Goal: Task Accomplishment & Management: Use online tool/utility

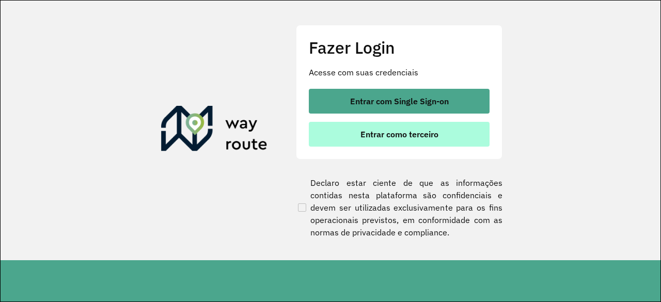
click at [409, 142] on button "Entrar como terceiro" at bounding box center [399, 134] width 181 height 25
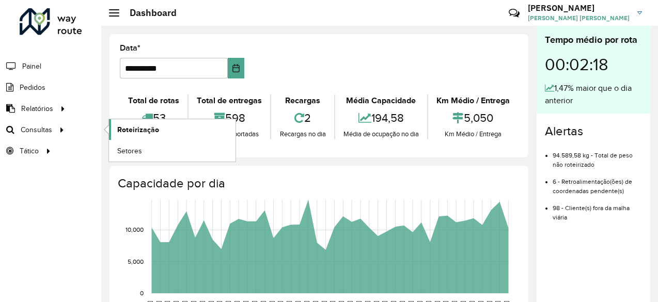
click at [173, 128] on link "Roteirização" at bounding box center [172, 129] width 127 height 21
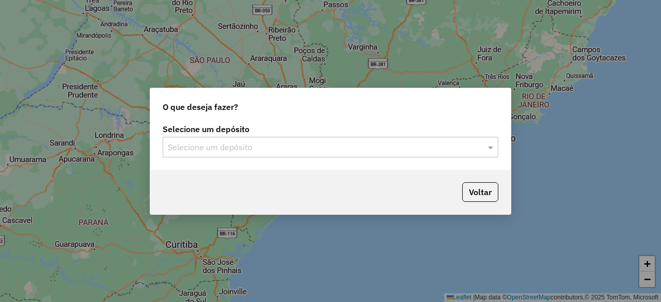
click at [387, 144] on input "text" at bounding box center [320, 147] width 305 height 12
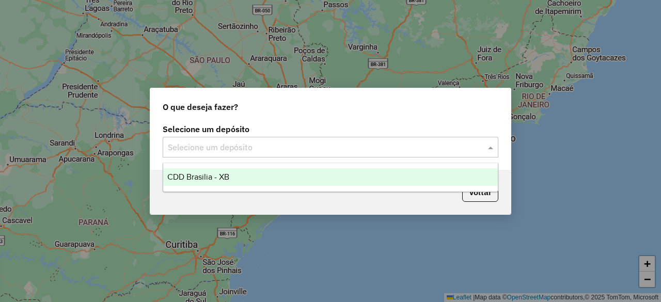
click at [318, 180] on div "CDD Brasilia - XB" at bounding box center [330, 177] width 334 height 18
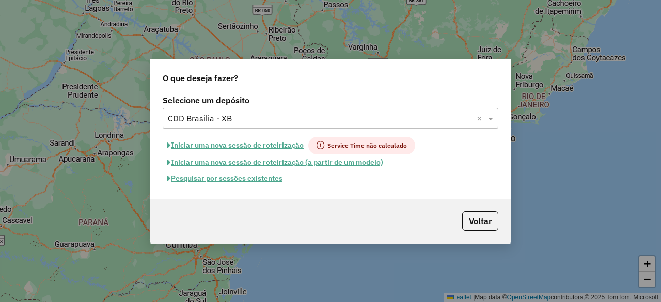
click at [255, 183] on button "Pesquisar por sessões existentes" at bounding box center [225, 178] width 124 height 16
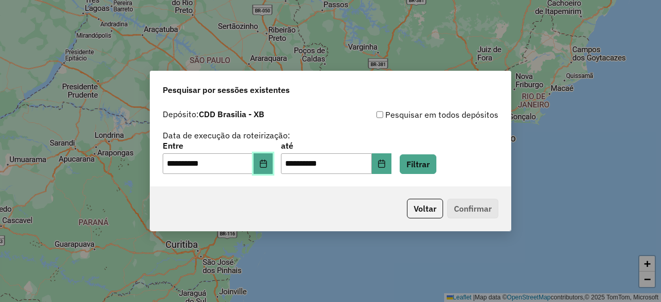
click at [273, 164] on button "Choose Date" at bounding box center [264, 163] width 20 height 21
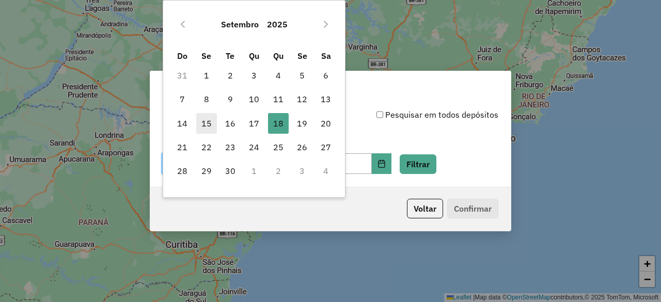
click at [203, 124] on span "15" at bounding box center [206, 123] width 21 height 21
type input "**********"
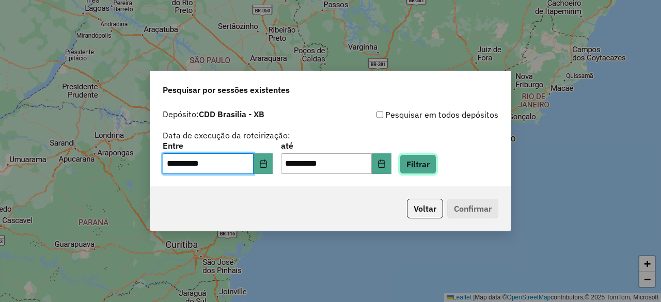
click at [431, 167] on button "Filtrar" at bounding box center [418, 164] width 37 height 20
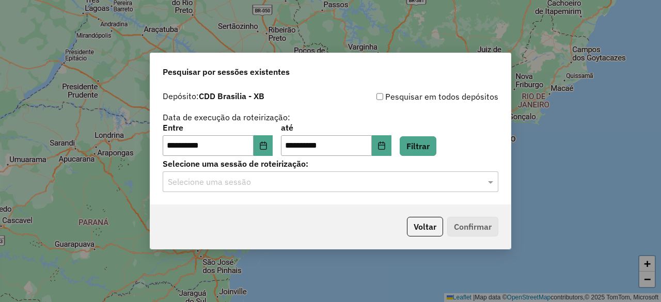
click at [371, 182] on input "text" at bounding box center [320, 182] width 305 height 12
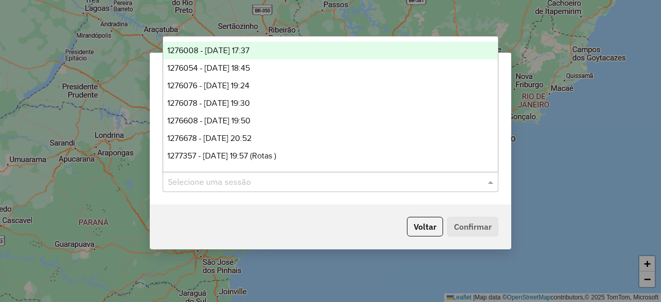
click at [308, 49] on div "1276008 - 15/09/2025 17:37" at bounding box center [330, 51] width 334 height 18
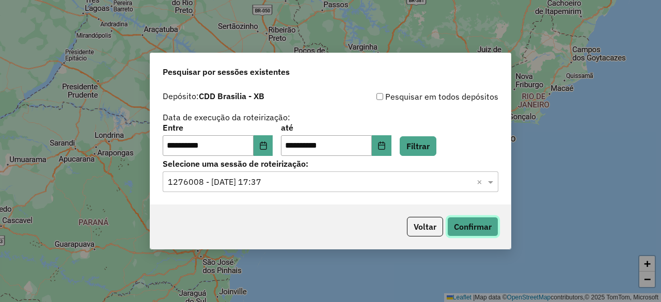
click at [472, 230] on button "Confirmar" at bounding box center [472, 227] width 51 height 20
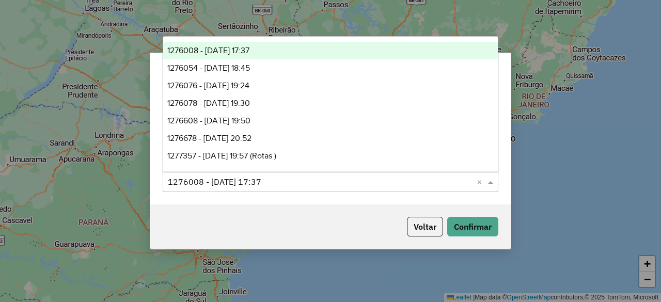
click at [356, 186] on input "text" at bounding box center [320, 182] width 305 height 12
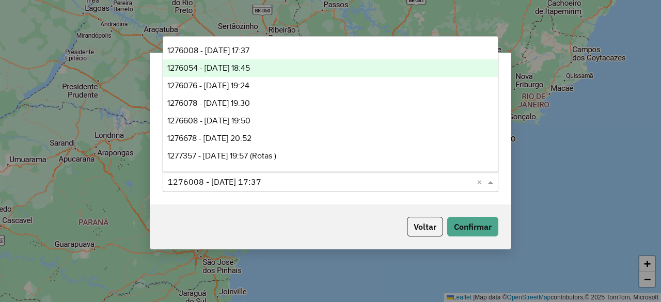
click at [277, 71] on div "1276054 - 15/09/2025 18:45" at bounding box center [330, 68] width 334 height 18
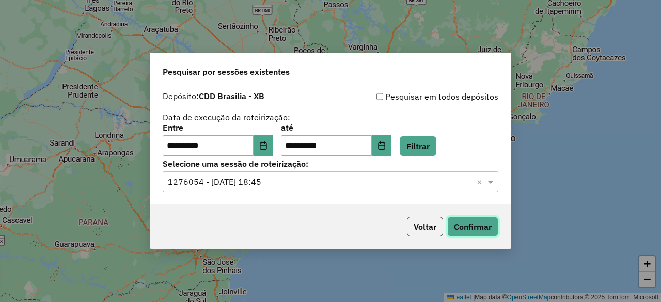
click at [468, 228] on button "Confirmar" at bounding box center [472, 227] width 51 height 20
click at [364, 179] on input "text" at bounding box center [320, 182] width 305 height 12
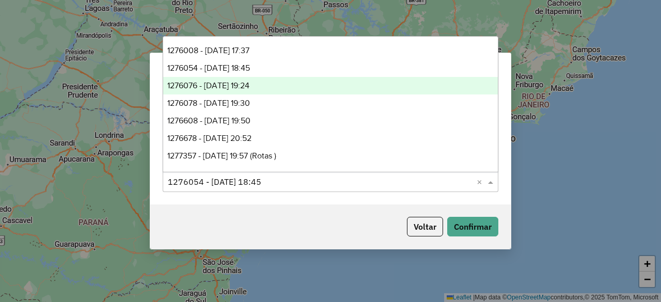
click at [294, 81] on div "1276076 - 15/09/2025 19:24" at bounding box center [330, 86] width 334 height 18
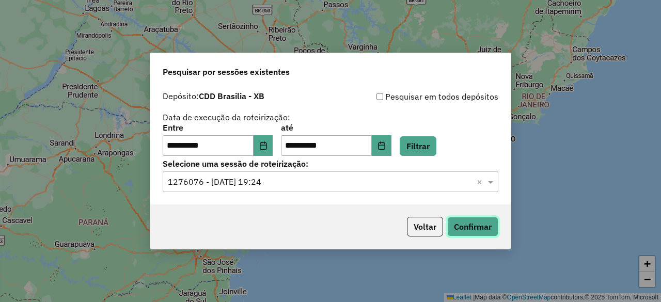
click at [469, 225] on button "Confirmar" at bounding box center [472, 227] width 51 height 20
click at [289, 185] on input "text" at bounding box center [320, 182] width 305 height 12
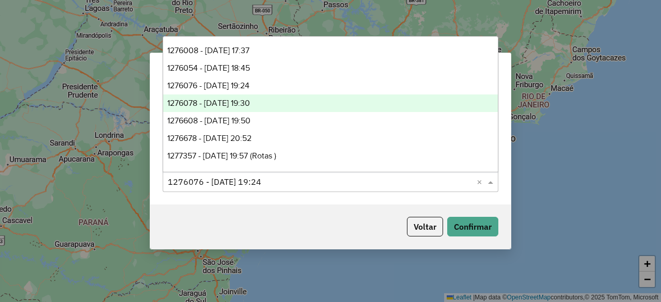
click at [269, 102] on div "1276078 - 15/09/2025 19:30" at bounding box center [330, 103] width 334 height 18
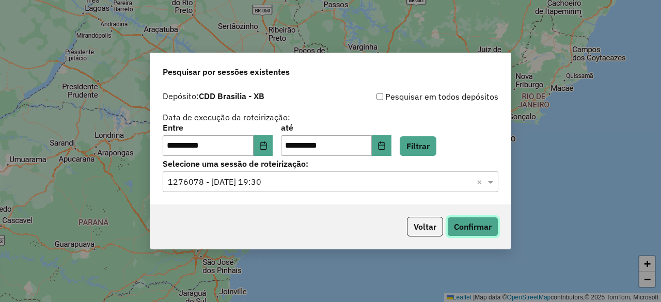
click at [464, 223] on button "Confirmar" at bounding box center [472, 227] width 51 height 20
click at [292, 185] on input "text" at bounding box center [320, 182] width 305 height 12
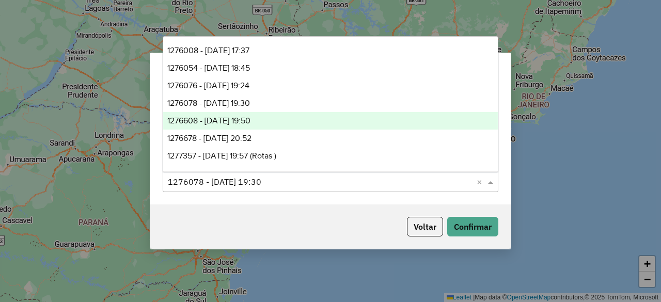
click at [282, 120] on div "1276608 - 16/09/2025 19:50" at bounding box center [330, 121] width 334 height 18
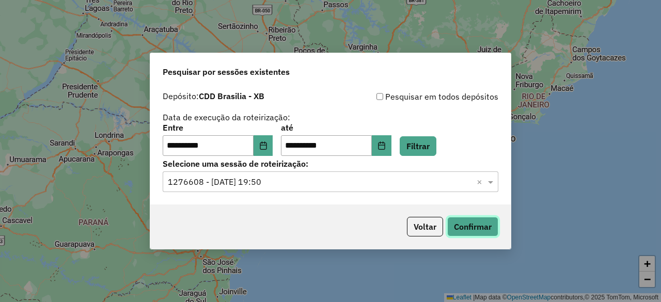
click at [467, 224] on button "Confirmar" at bounding box center [472, 227] width 51 height 20
click at [328, 187] on input "text" at bounding box center [320, 182] width 305 height 12
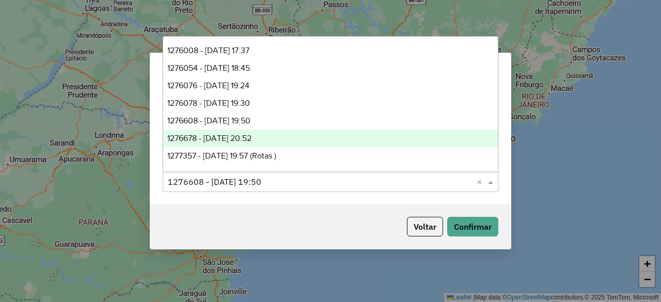
click at [297, 135] on div "1276678 - 16/09/2025 20:52" at bounding box center [330, 139] width 334 height 18
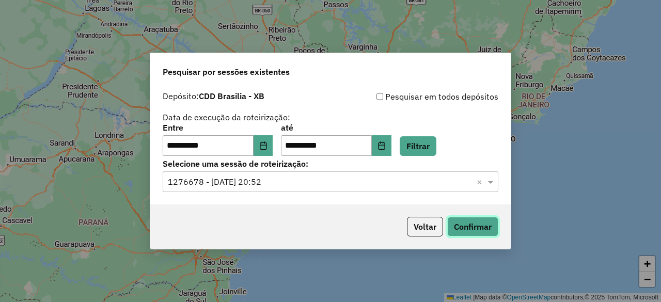
click at [474, 228] on button "Confirmar" at bounding box center [472, 227] width 51 height 20
click at [292, 186] on input "text" at bounding box center [320, 182] width 305 height 12
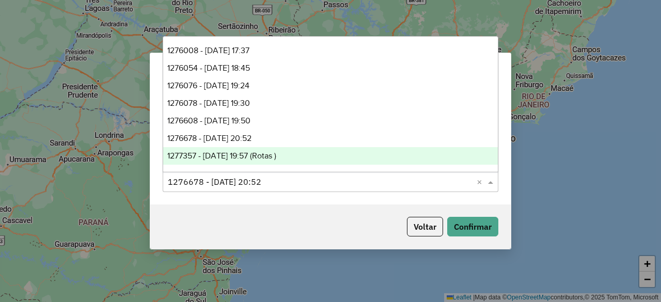
click at [258, 155] on span "1277357 - 17/09/2025 19:57 (Rotas )" at bounding box center [221, 155] width 109 height 9
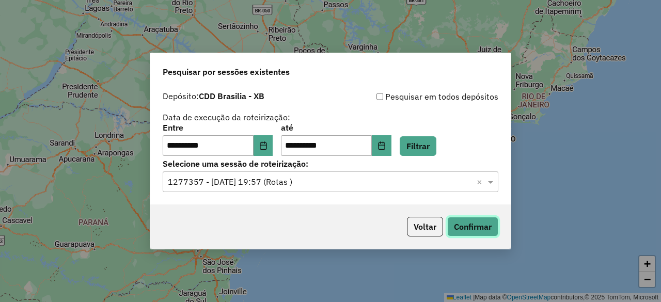
click at [485, 227] on button "Confirmar" at bounding box center [472, 227] width 51 height 20
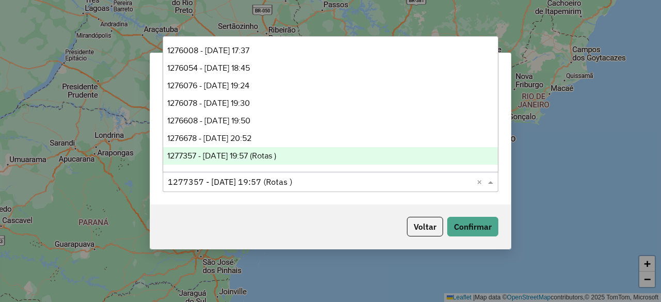
click at [323, 185] on input "text" at bounding box center [320, 182] width 305 height 12
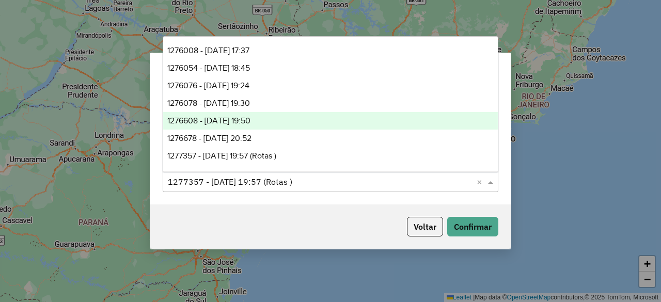
scroll to position [17, 0]
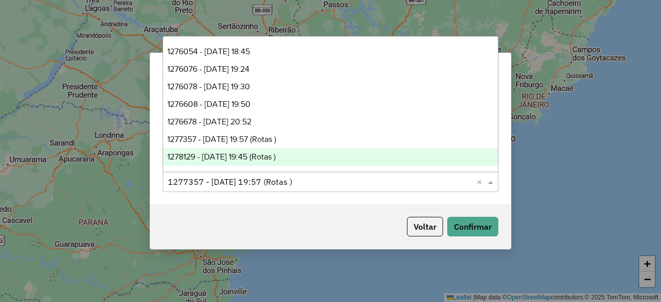
click at [276, 157] on span "1278129 - 18/09/2025 19:45 (Rotas )" at bounding box center [221, 156] width 108 height 9
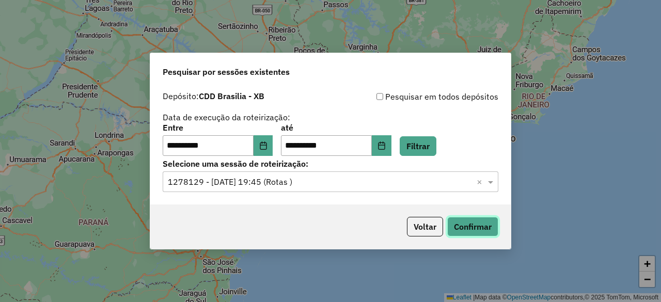
click at [485, 225] on button "Confirmar" at bounding box center [472, 227] width 51 height 20
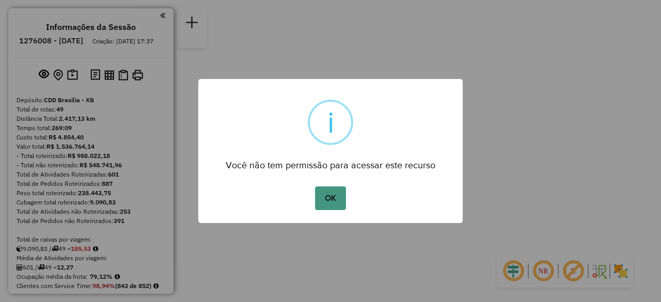
click at [341, 199] on button "OK" at bounding box center [330, 198] width 30 height 24
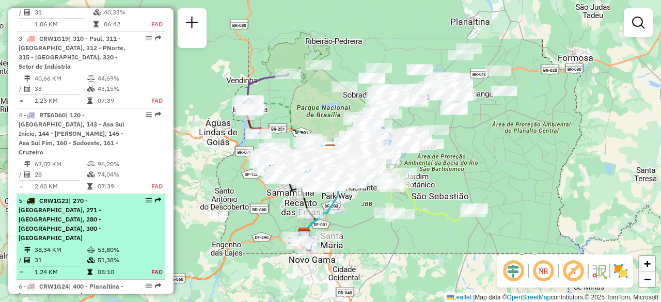
scroll to position [516, 0]
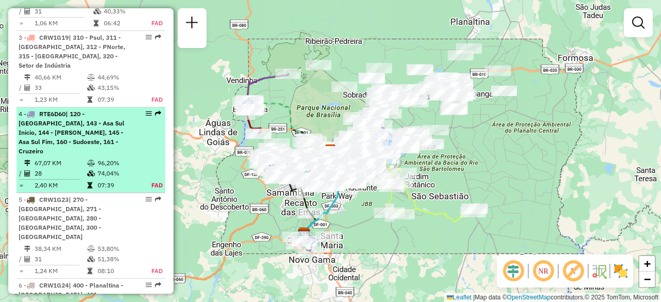
click at [90, 147] on span "| 120 - Vila Planalto, 143 - Asa Sul Inicio, 144 - Asa Sul Meio, 145 - Asa Sul …" at bounding box center [72, 132] width 106 height 45
select select "**********"
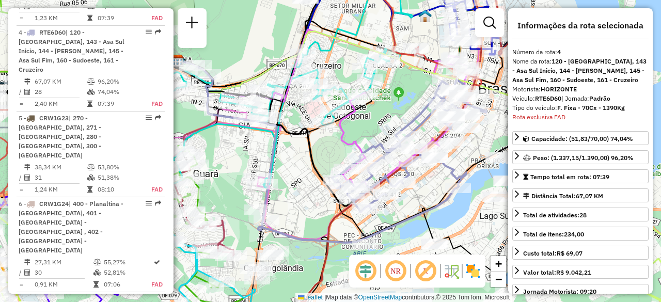
scroll to position [633, 0]
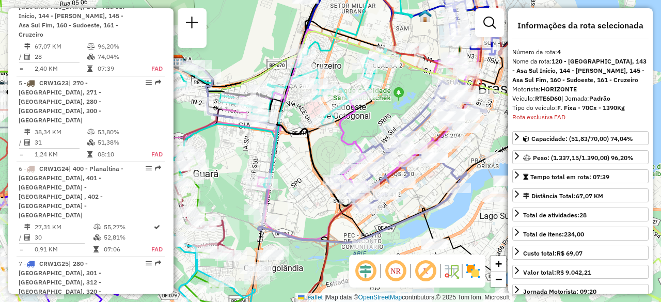
click at [398, 269] on em at bounding box center [395, 271] width 25 height 25
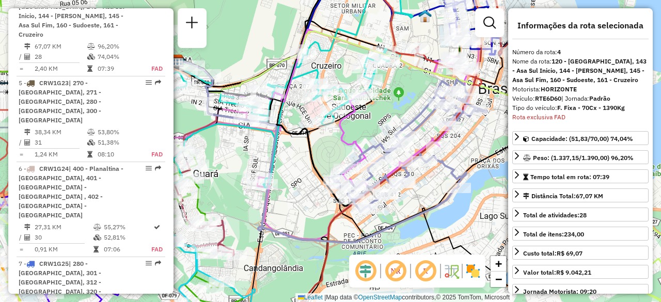
click at [369, 271] on em at bounding box center [365, 271] width 25 height 25
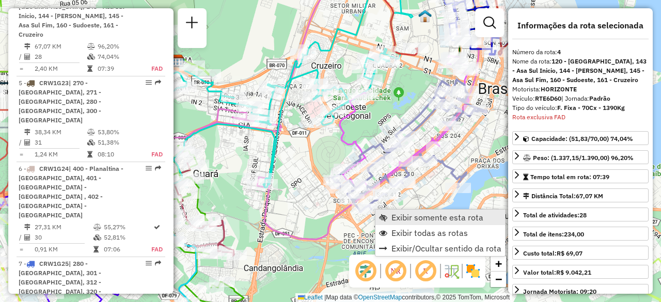
click at [418, 220] on span "Exibir somente esta rota" at bounding box center [437, 217] width 92 height 8
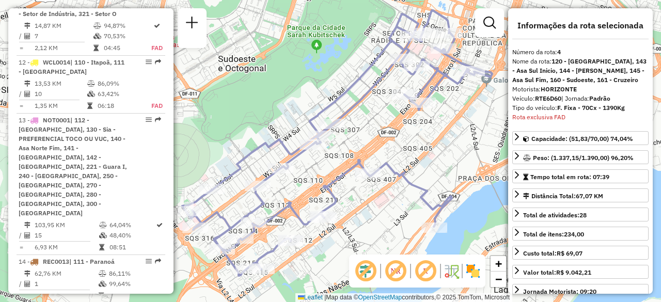
scroll to position [1201, 0]
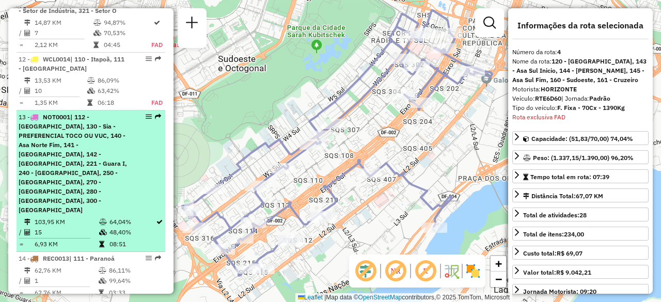
click at [77, 127] on span "| 112 - Lago Norte, 130 - Sia - PREFERENCIAL TOCO OU VUC, 140 - Asa Norte Fim, …" at bounding box center [73, 163] width 108 height 101
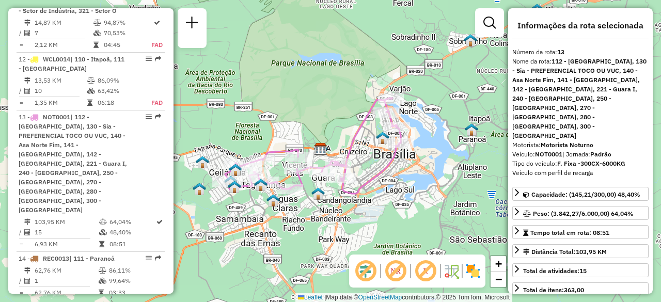
drag, startPoint x: 301, startPoint y: 117, endPoint x: 324, endPoint y: 106, distance: 25.4
click at [324, 107] on div "Janela de atendimento Grade de atendimento Capacidade Transportadoras Veículos …" at bounding box center [330, 151] width 661 height 302
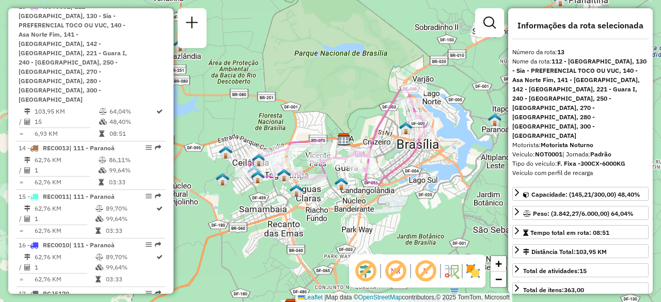
scroll to position [1253, 0]
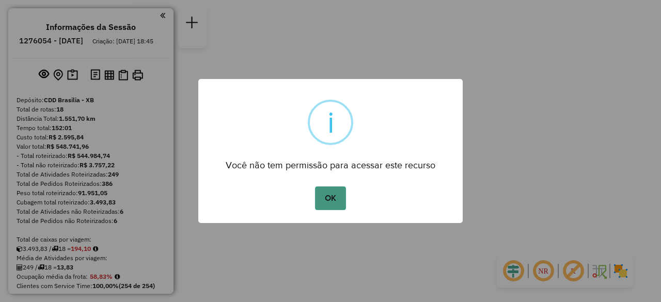
click at [325, 198] on button "OK" at bounding box center [330, 198] width 30 height 24
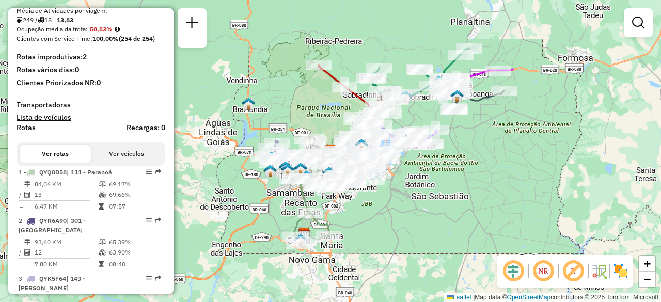
scroll to position [361, 0]
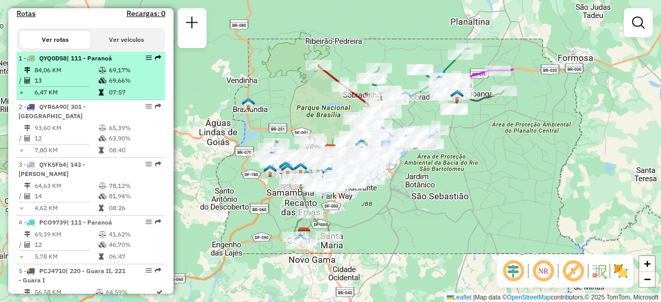
click at [101, 75] on td at bounding box center [103, 70] width 10 height 10
select select "**********"
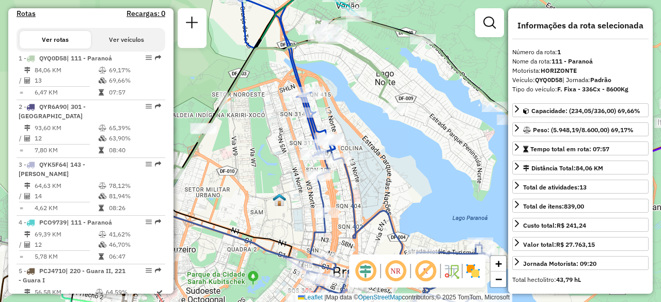
click at [399, 273] on em at bounding box center [395, 271] width 25 height 25
click at [376, 272] on em at bounding box center [365, 271] width 25 height 25
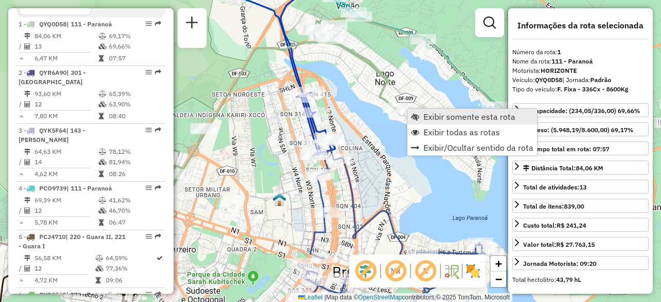
scroll to position [414, 0]
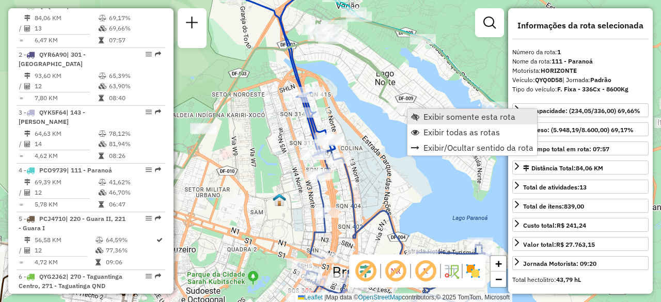
click at [428, 118] on span "Exibir somente esta rota" at bounding box center [469, 117] width 92 height 8
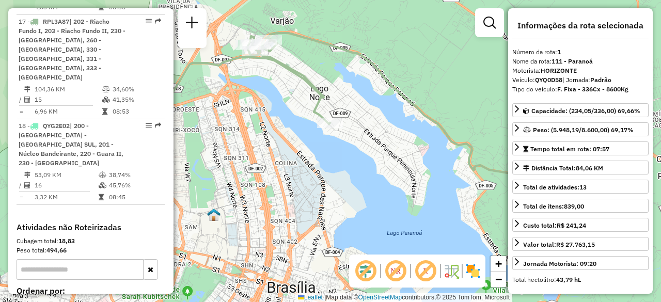
scroll to position [1362, 0]
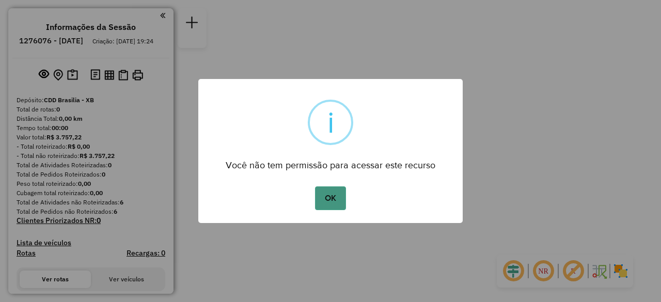
click at [336, 199] on button "OK" at bounding box center [330, 198] width 30 height 24
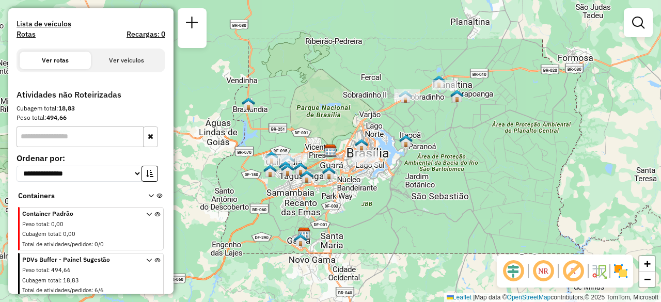
scroll to position [231, 0]
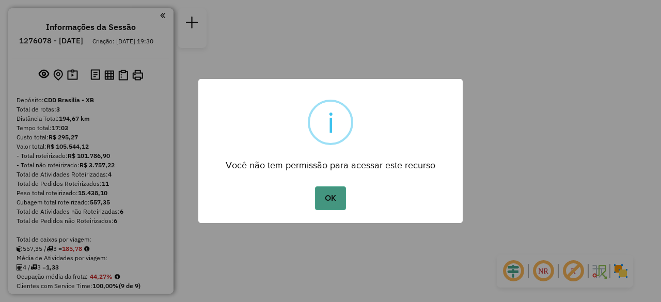
click at [323, 200] on button "OK" at bounding box center [330, 198] width 30 height 24
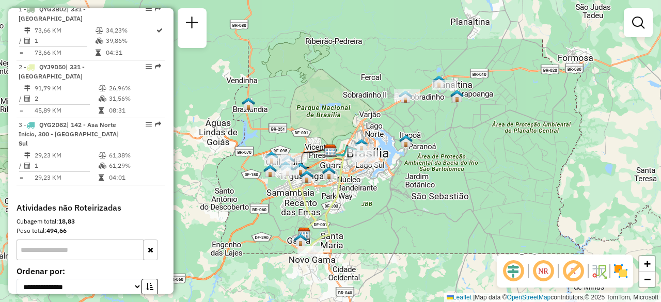
scroll to position [413, 0]
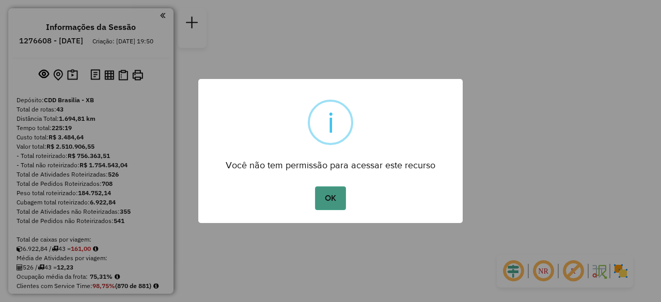
click at [327, 196] on button "OK" at bounding box center [330, 198] width 30 height 24
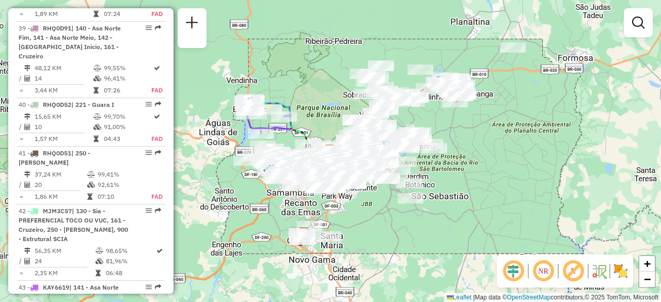
scroll to position [2972, 0]
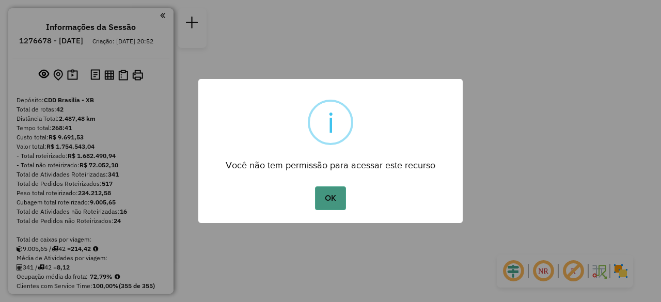
click at [334, 198] on button "OK" at bounding box center [330, 198] width 30 height 24
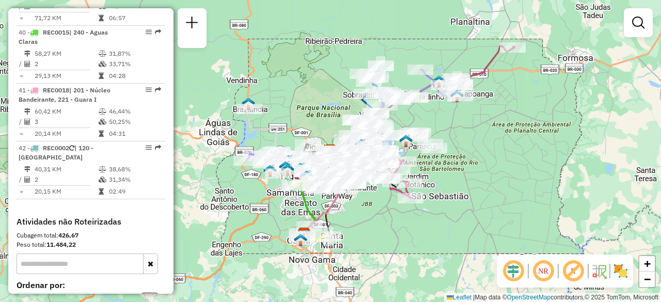
scroll to position [2840, 0]
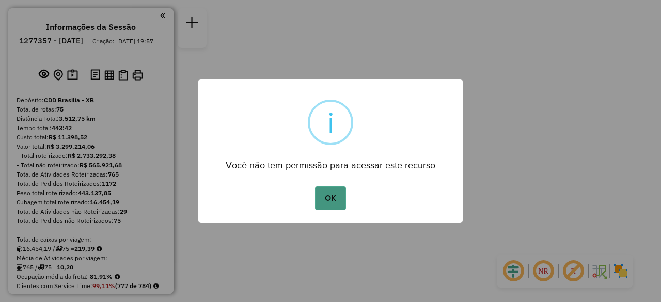
click at [328, 198] on button "OK" at bounding box center [330, 198] width 30 height 24
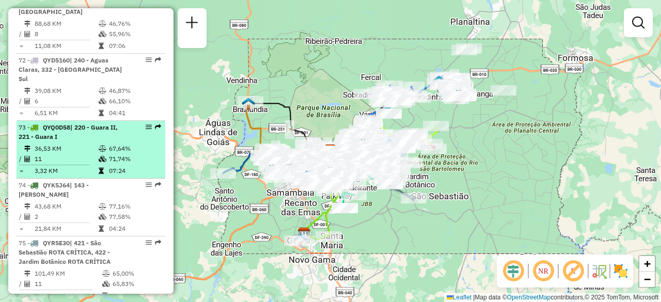
scroll to position [4802, 0]
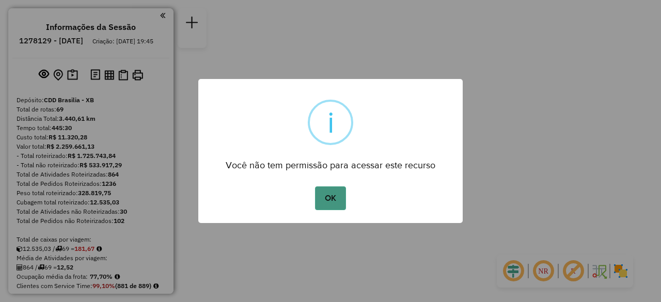
click at [329, 200] on button "OK" at bounding box center [330, 198] width 30 height 24
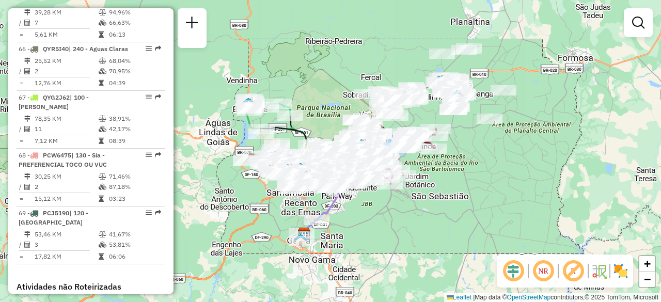
scroll to position [4544, 0]
